Goal: Navigation & Orientation: Find specific page/section

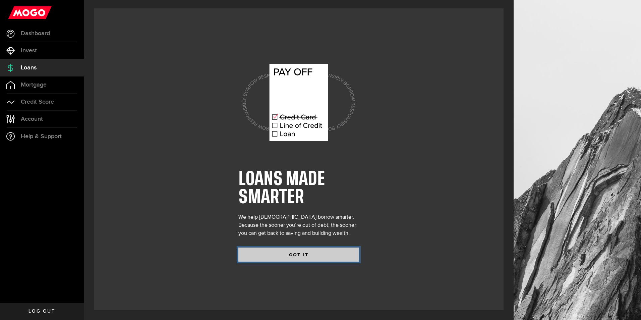
click at [299, 254] on button "GOT IT" at bounding box center [299, 255] width 121 height 14
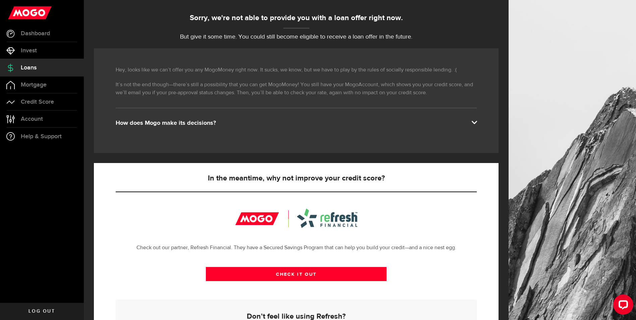
scroll to position [133, 0]
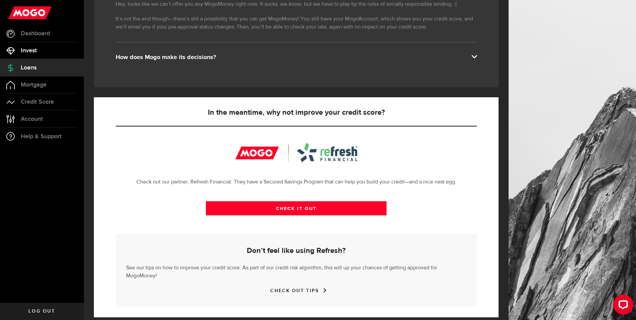
click at [32, 46] on link "Invest" at bounding box center [42, 50] width 84 height 17
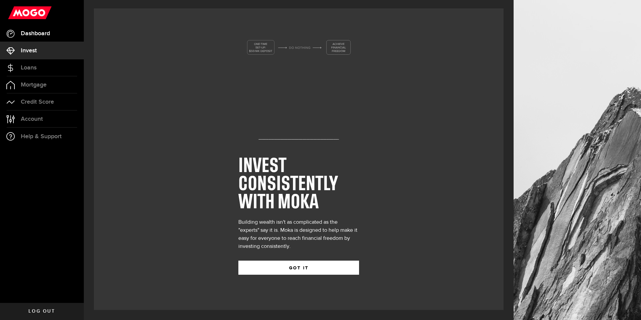
click at [37, 39] on link "Dashboard" at bounding box center [42, 33] width 84 height 17
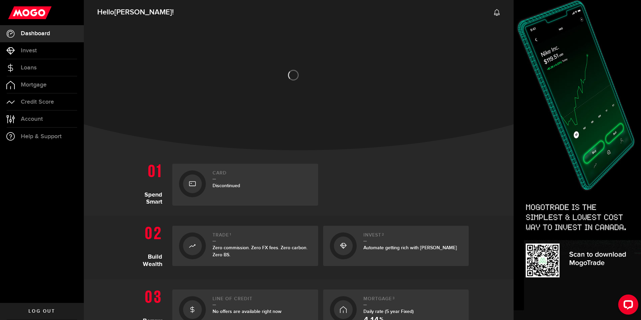
scroll to position [67, 0]
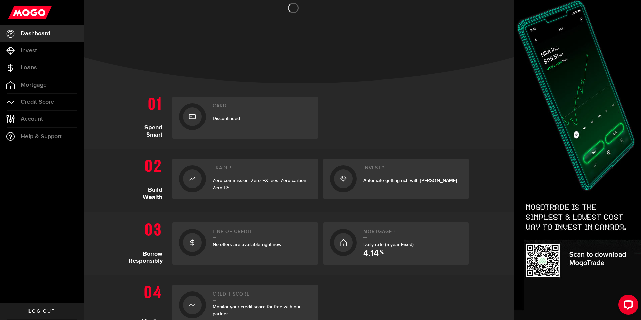
click at [229, 107] on h2 "Card" at bounding box center [262, 107] width 99 height 9
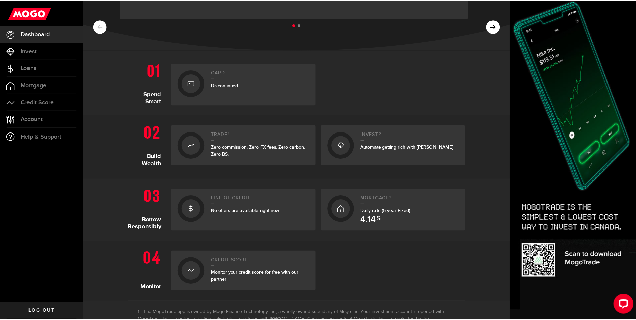
scroll to position [174, 0]
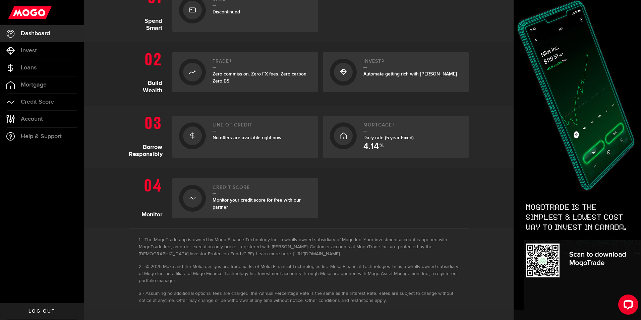
click at [250, 202] on span "Monitor your credit score for free with our partner" at bounding box center [257, 203] width 88 height 13
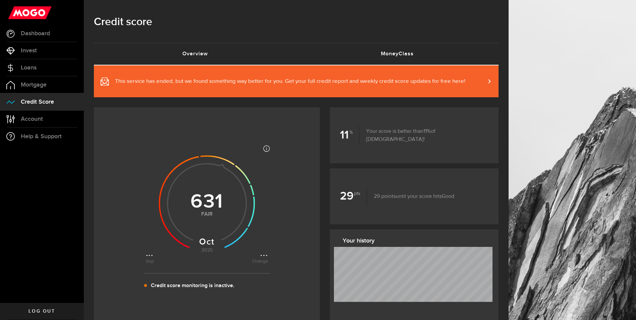
click at [366, 53] on link "MoneyClass (requires attention)" at bounding box center [398, 53] width 203 height 21
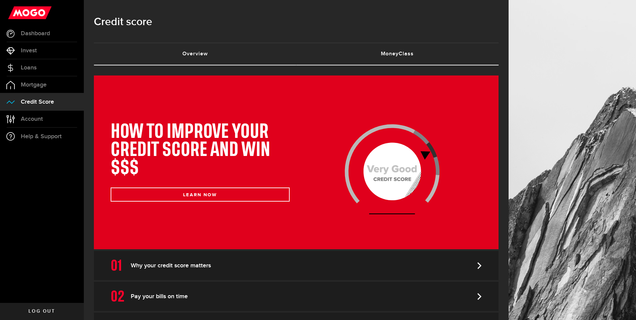
click at [208, 50] on link "Overview (requires attention)" at bounding box center [195, 53] width 203 height 21
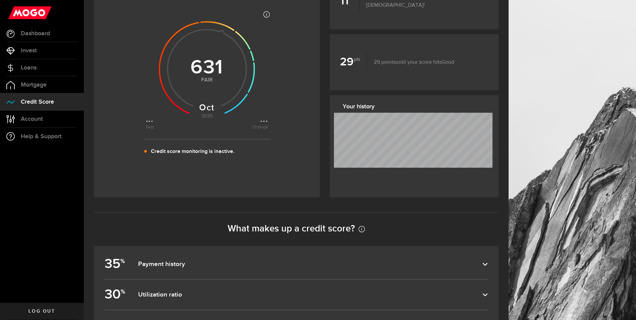
scroll to position [34, 0]
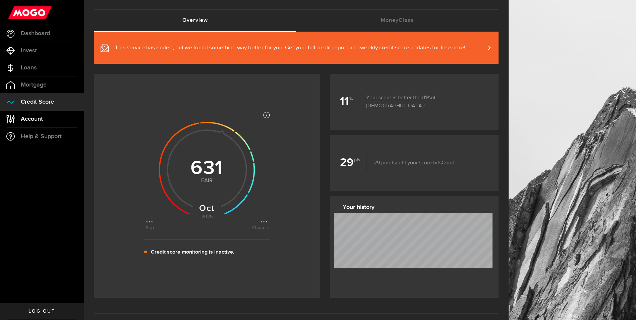
click at [29, 121] on span "Account" at bounding box center [32, 119] width 22 height 6
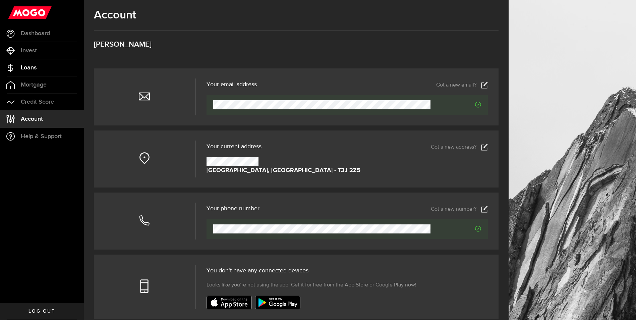
click at [24, 64] on link "Loans" at bounding box center [42, 67] width 84 height 17
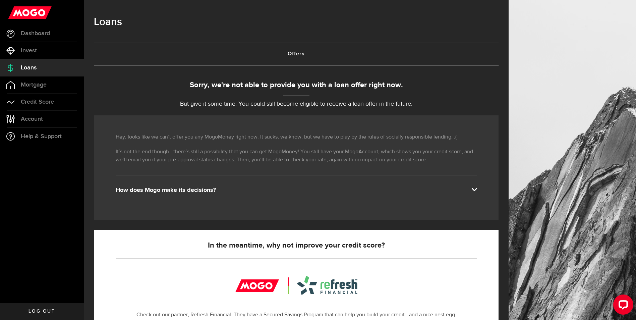
scroll to position [101, 0]
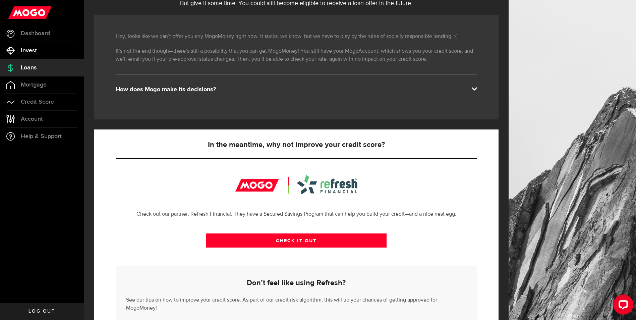
click at [40, 48] on link "Invest" at bounding box center [42, 50] width 84 height 17
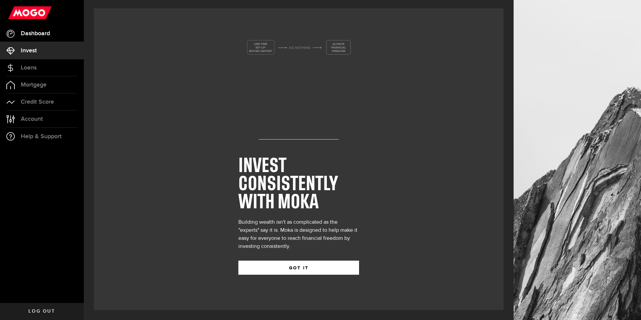
click at [54, 38] on link "Dashboard" at bounding box center [42, 33] width 84 height 17
